Goal: Check status: Check status

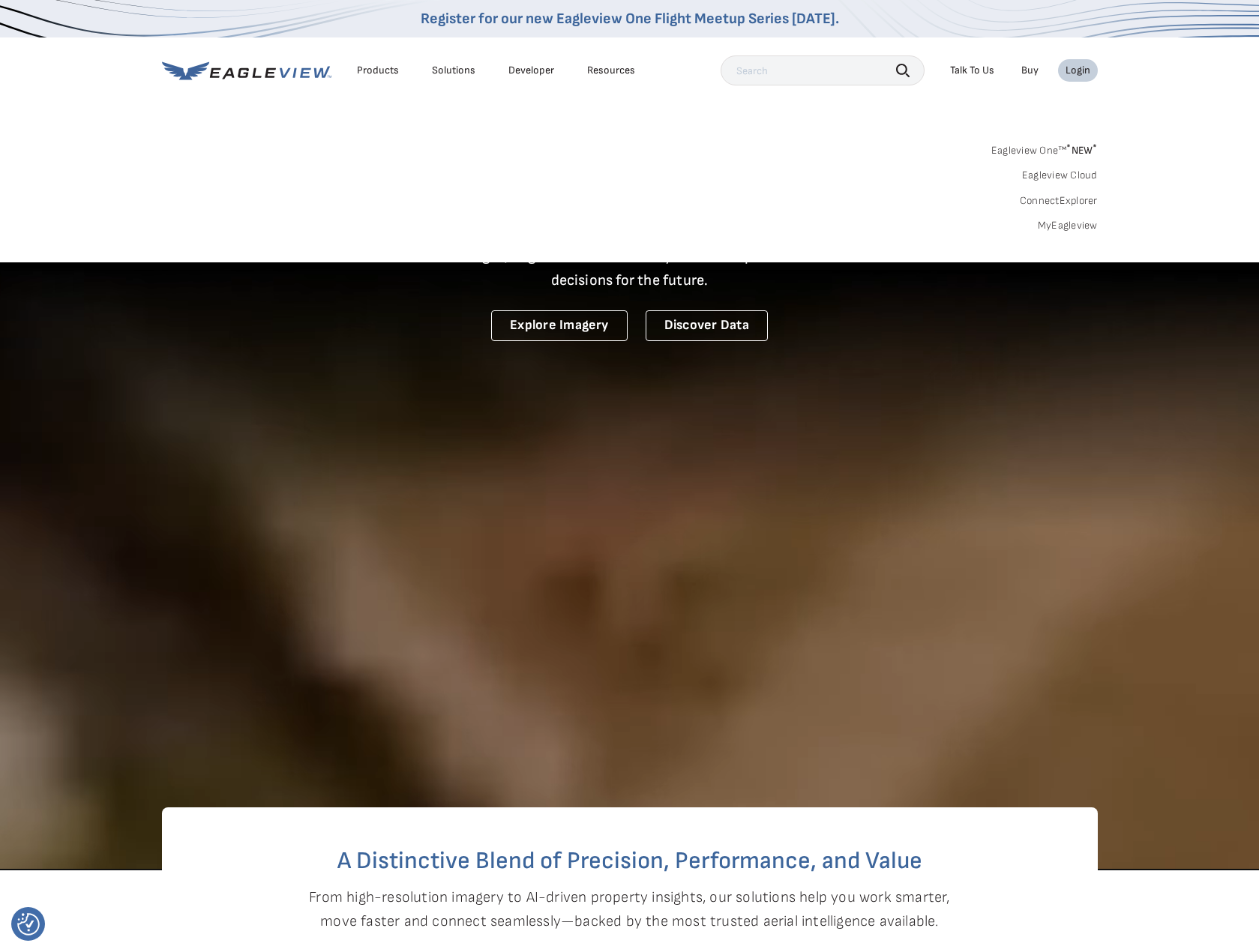
click at [1071, 231] on link "MyEagleview" at bounding box center [1068, 225] width 60 height 14
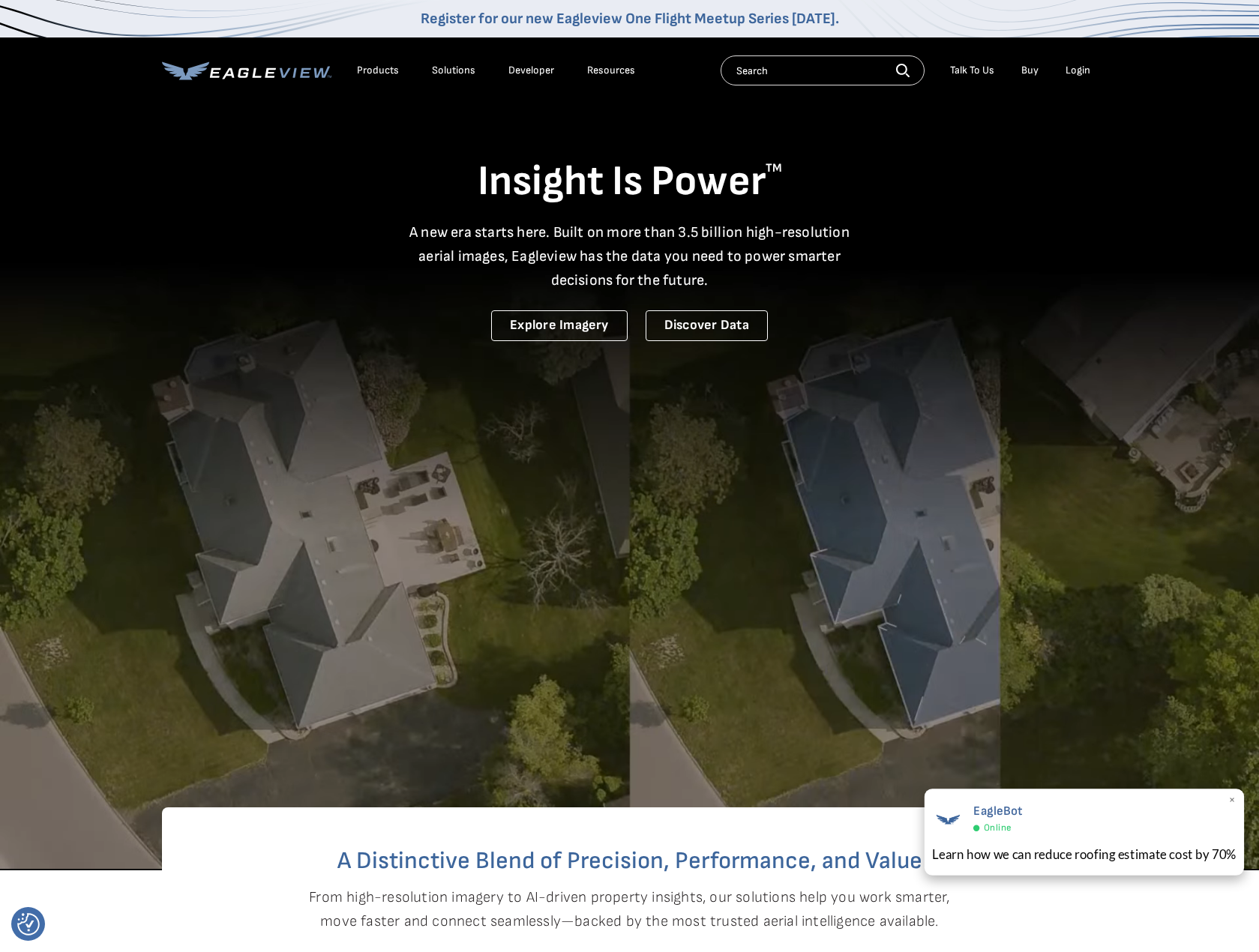
click at [1232, 797] on span "×" at bounding box center [1233, 801] width 9 height 15
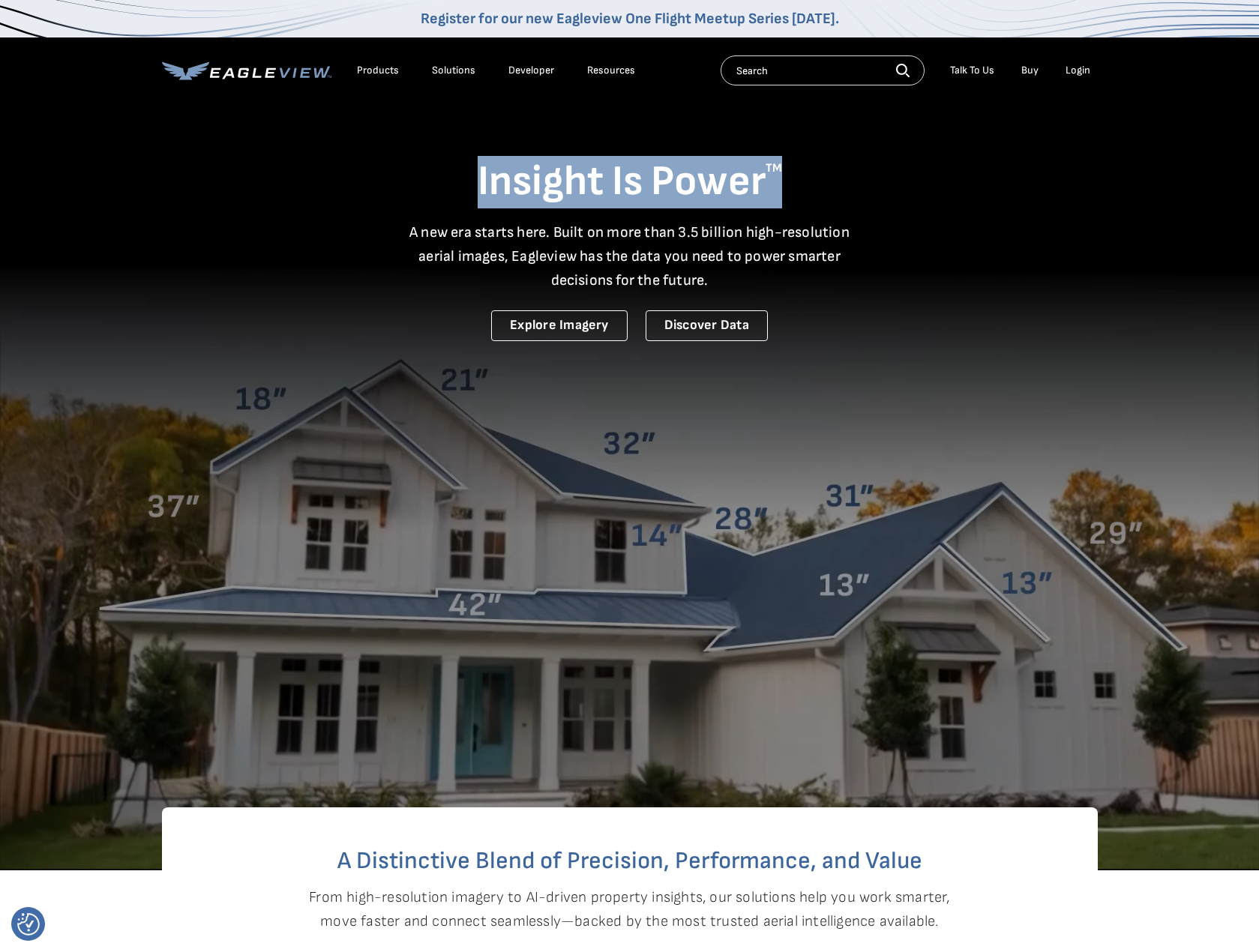
drag, startPoint x: 480, startPoint y: 178, endPoint x: 782, endPoint y: 182, distance: 302.0
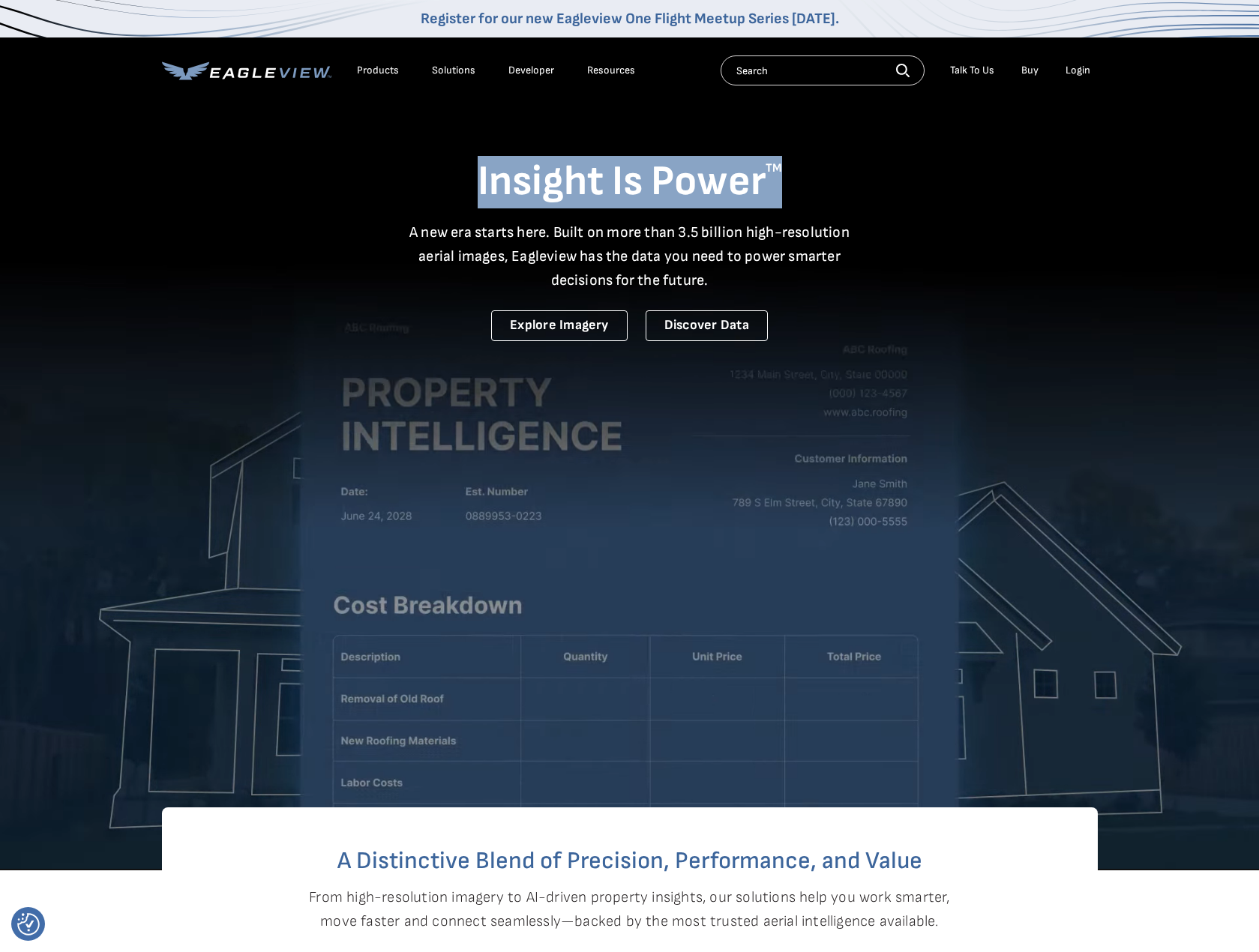
click at [782, 182] on h1 "Insight Is Power TM" at bounding box center [630, 182] width 936 height 52
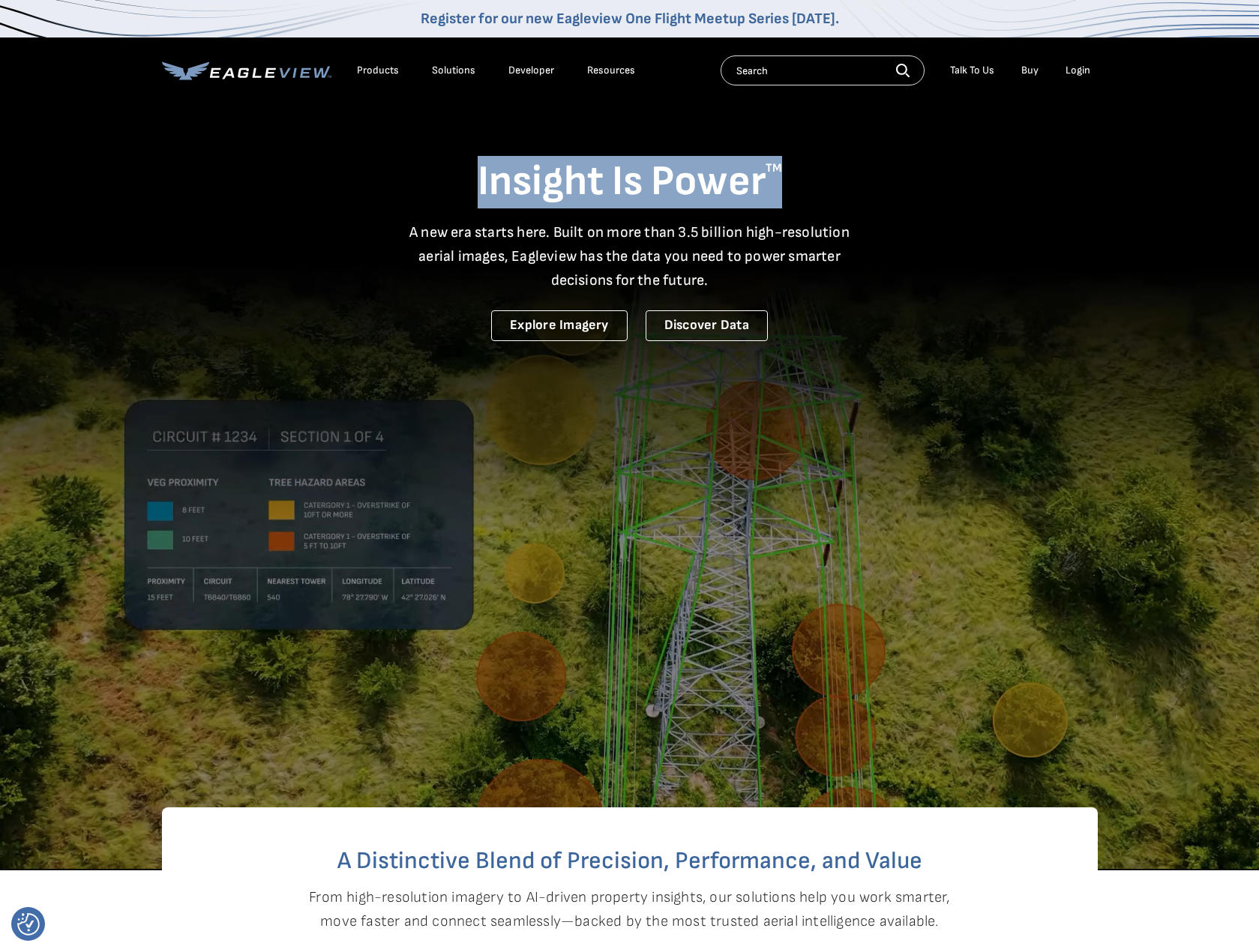
click at [771, 180] on h1 "Insight Is Power TM" at bounding box center [630, 182] width 936 height 52
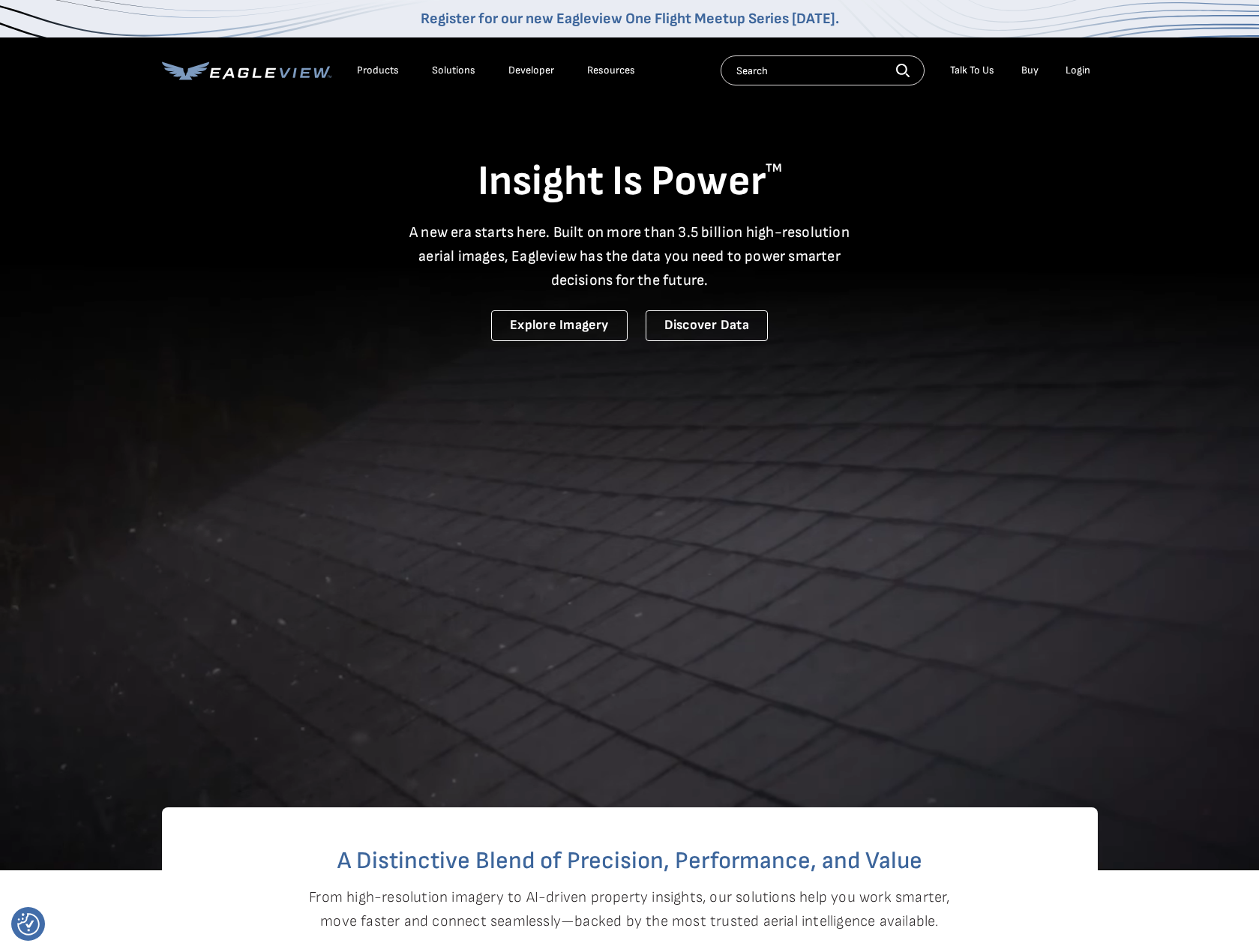
click at [1081, 69] on div "Login" at bounding box center [1077, 71] width 25 height 14
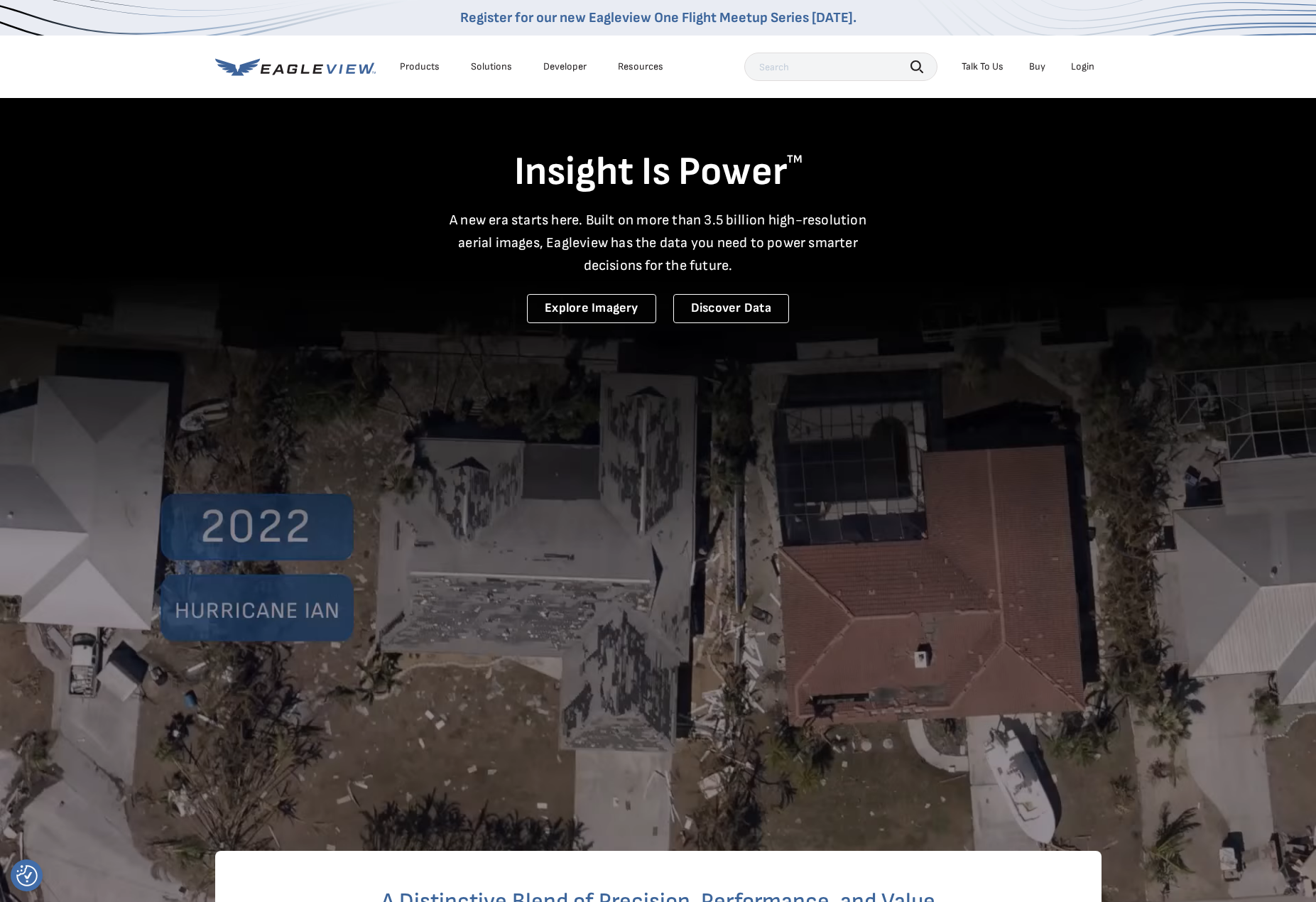
click at [1084, 68] on div "Login" at bounding box center [1082, 67] width 23 height 13
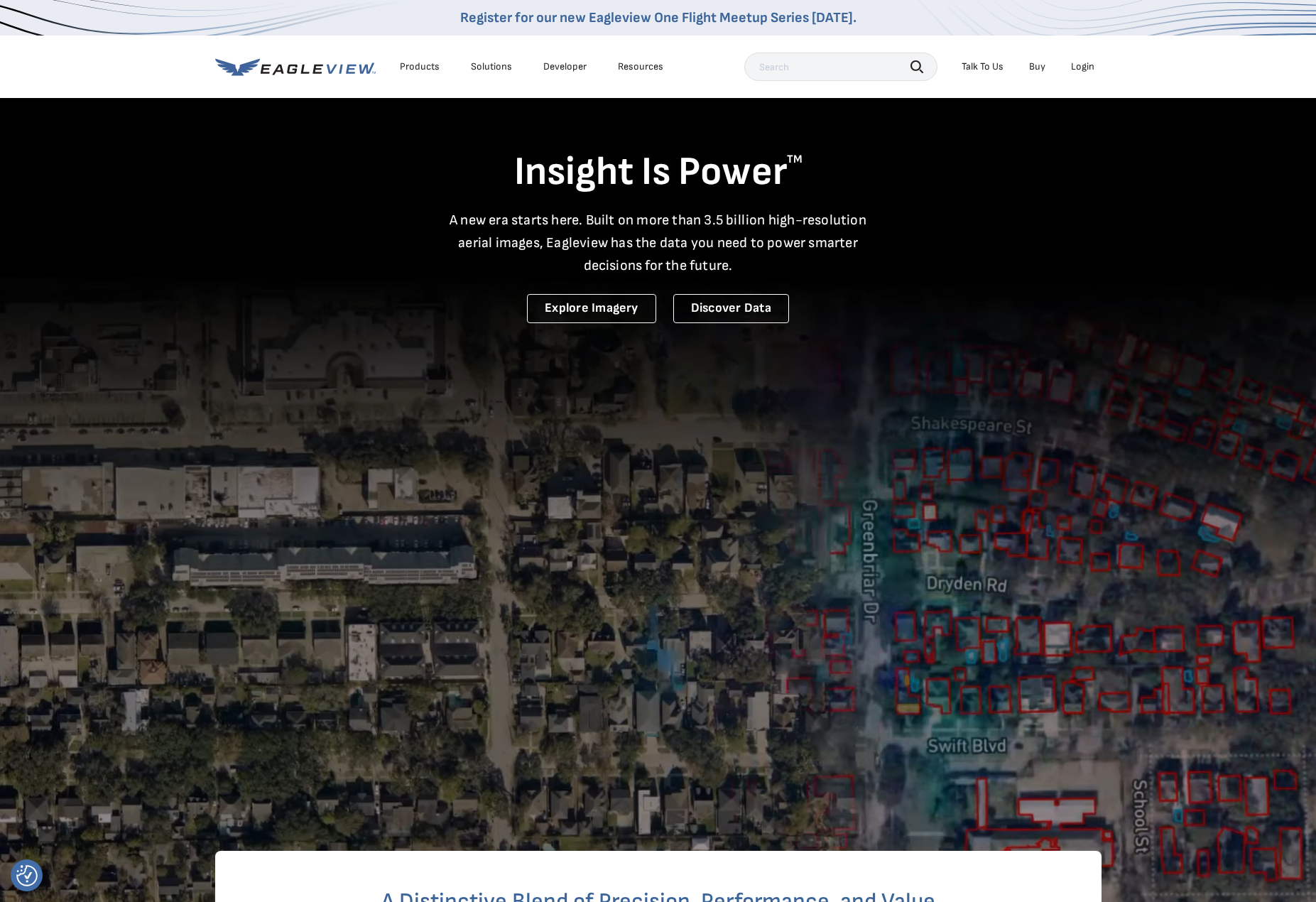
click at [1086, 67] on div "Login" at bounding box center [1082, 67] width 23 height 13
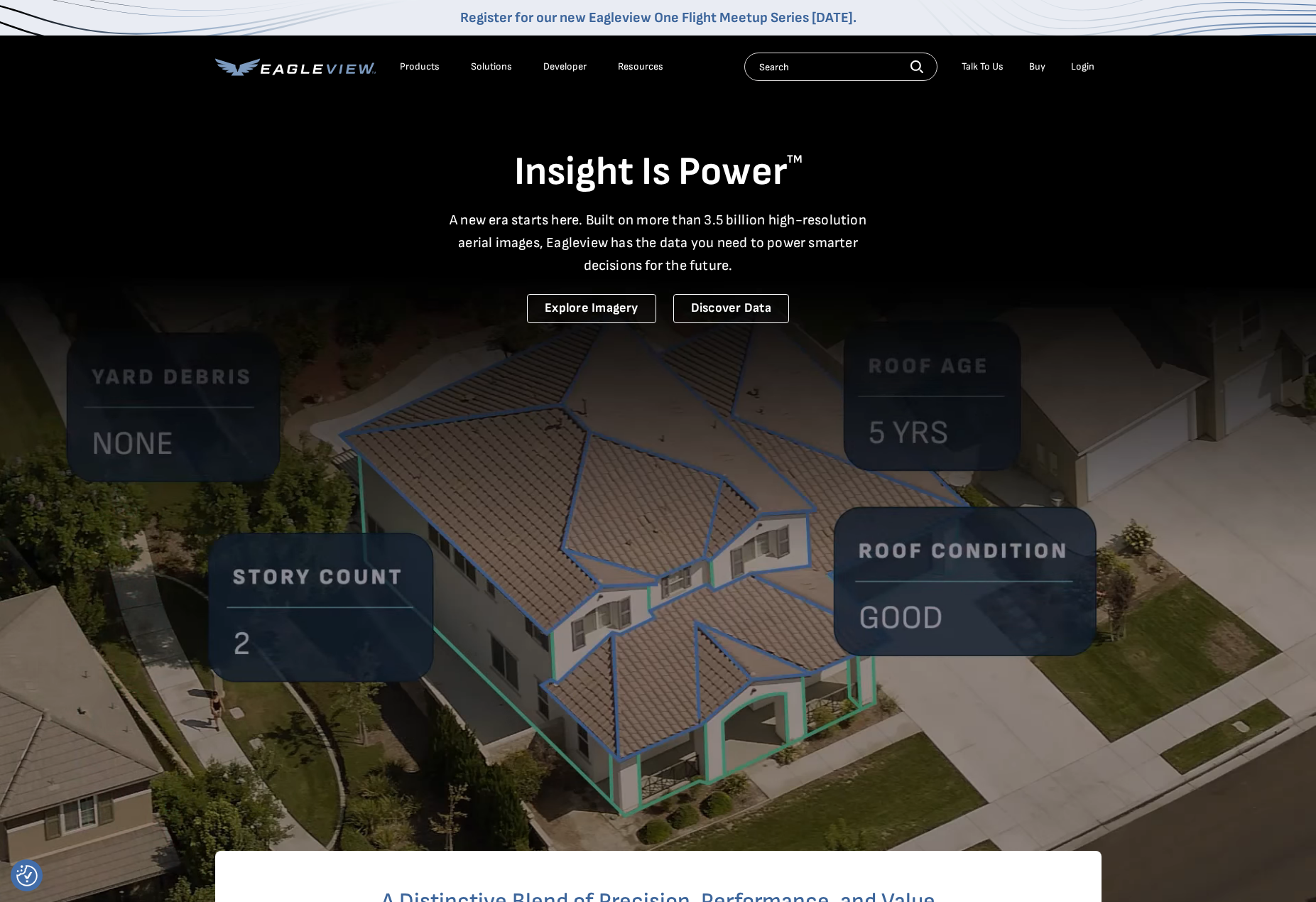
click at [1087, 68] on div "Login" at bounding box center [1082, 67] width 23 height 13
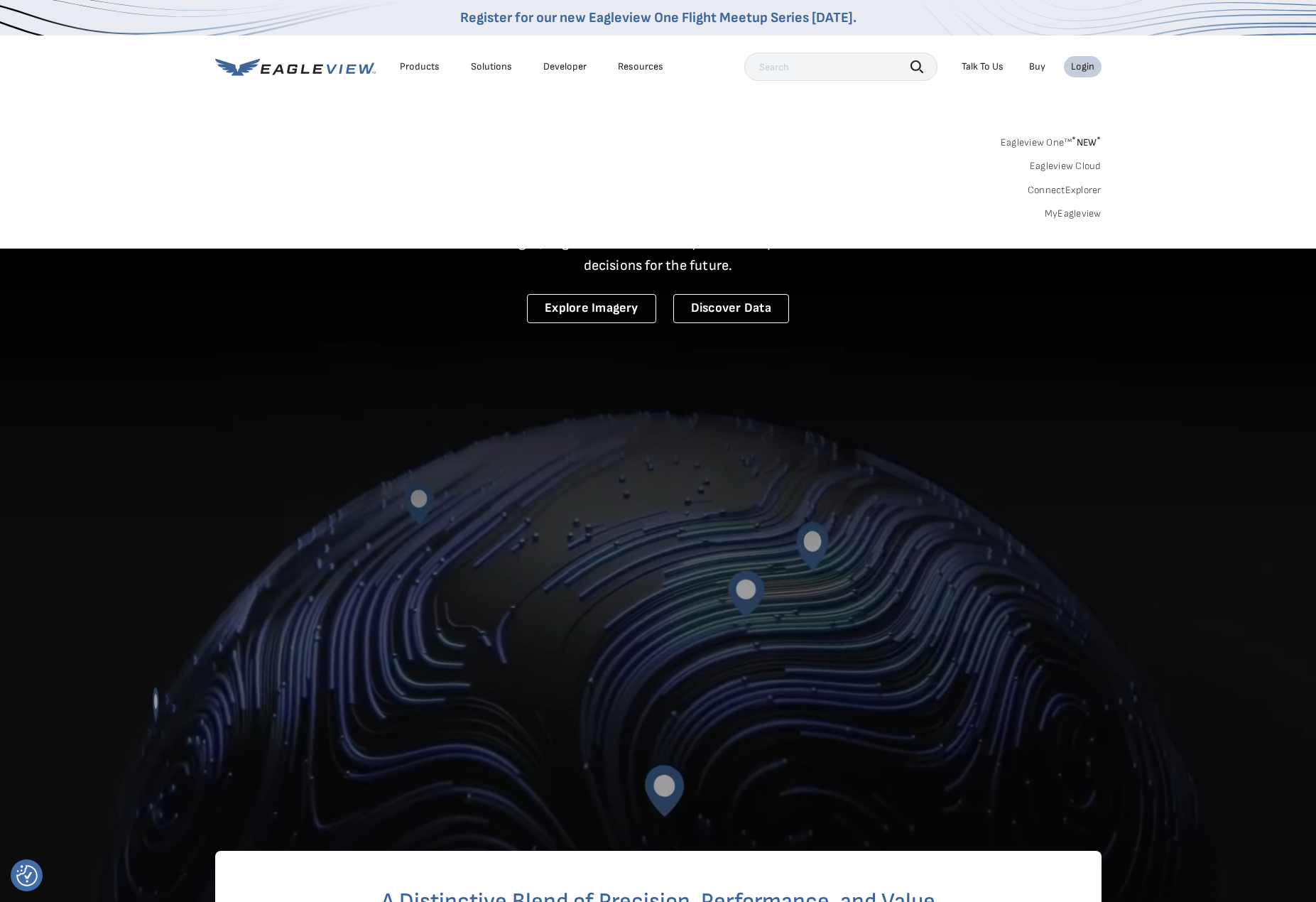
click at [1079, 217] on link "MyEagleview" at bounding box center [1073, 214] width 57 height 13
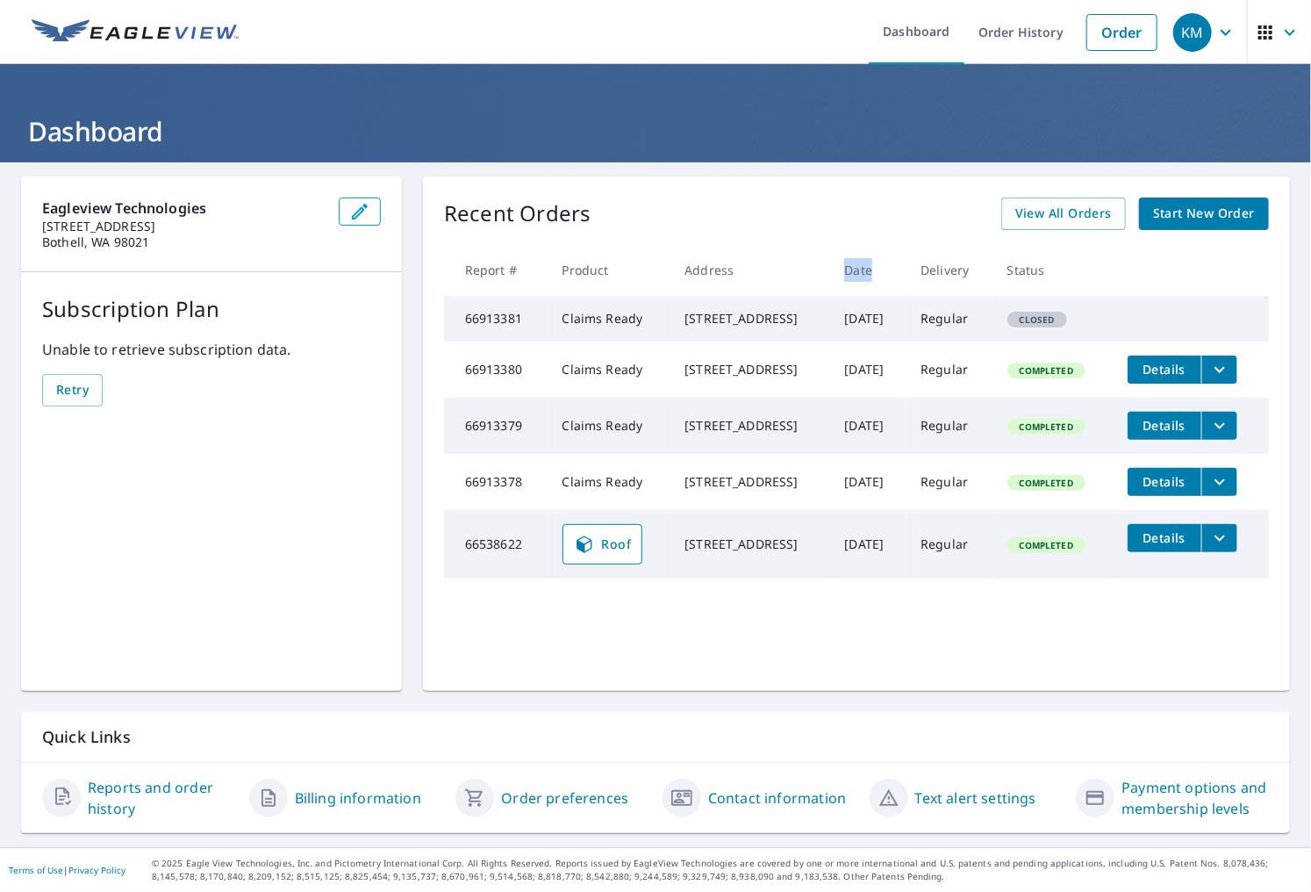
drag, startPoint x: 871, startPoint y: 271, endPoint x: 847, endPoint y: 271, distance: 23.7
click at [847, 271] on th "Date" at bounding box center [868, 270] width 76 height 52
click at [844, 271] on th "Date" at bounding box center [868, 270] width 76 height 52
drag, startPoint x: 844, startPoint y: 271, endPoint x: 869, endPoint y: 271, distance: 25.5
click at [869, 271] on th "Date" at bounding box center [868, 270] width 76 height 52
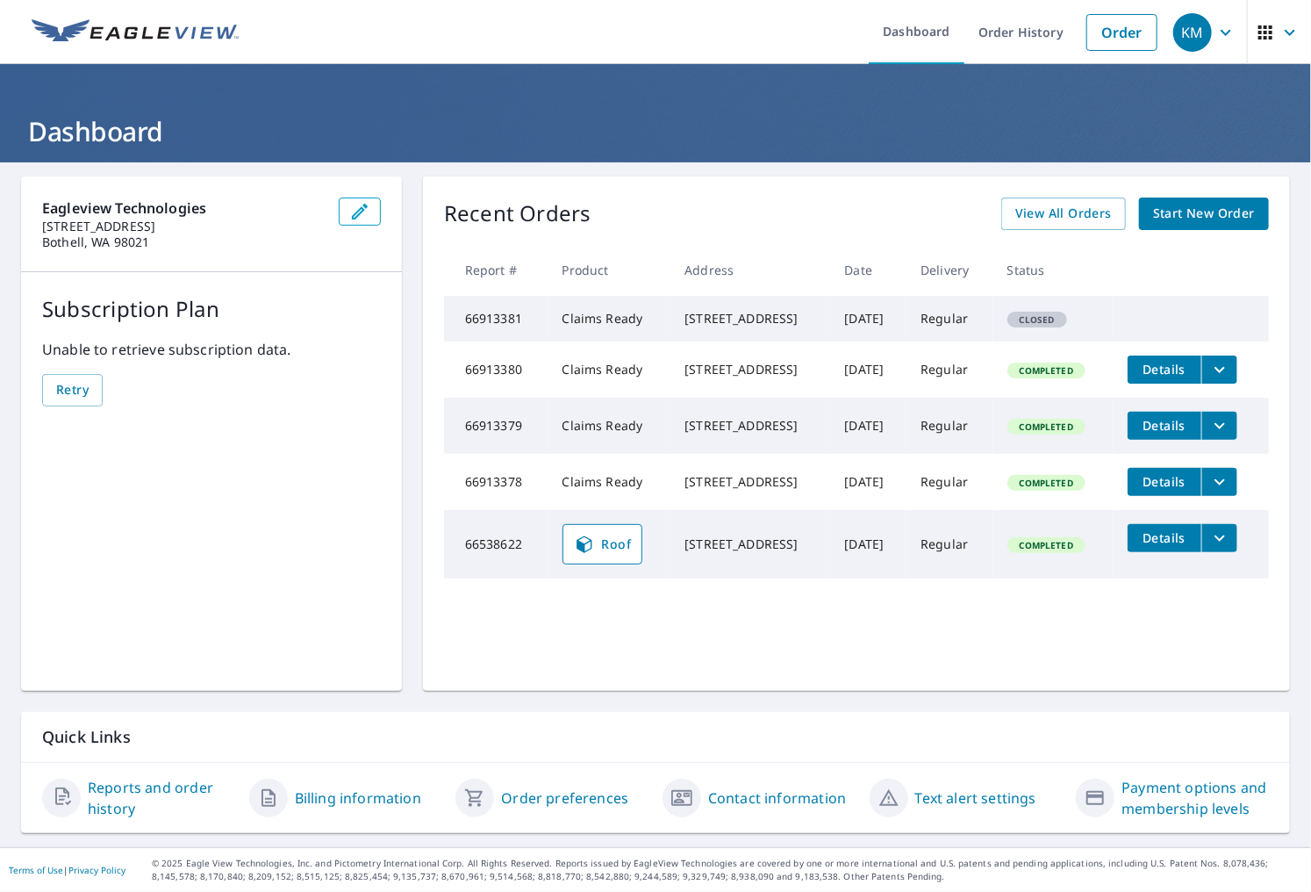
click at [792, 30] on ul "Dashboard Order History Order" at bounding box center [707, 32] width 917 height 64
